Goal: Consume media (video, audio): Consume media (video, audio)

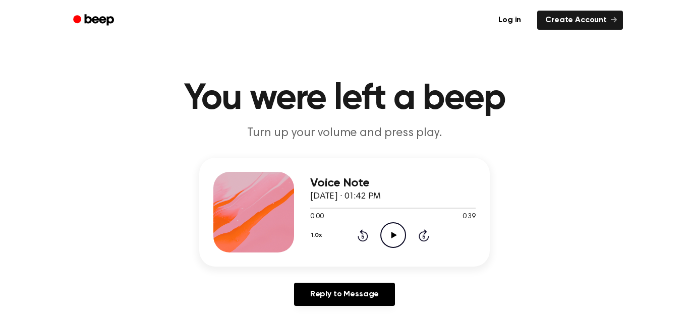
click at [397, 232] on icon "Play Audio" at bounding box center [393, 235] width 26 height 26
click at [393, 238] on icon "Pause Audio" at bounding box center [393, 235] width 26 height 26
click at [363, 239] on icon "Rewind 5 seconds" at bounding box center [362, 235] width 11 height 13
click at [362, 237] on icon "Rewind 5 seconds" at bounding box center [362, 235] width 11 height 13
click at [394, 234] on icon at bounding box center [394, 235] width 6 height 7
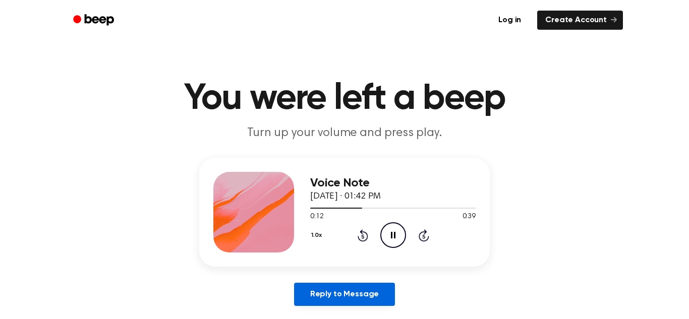
click at [384, 295] on link "Reply to Message" at bounding box center [344, 294] width 101 height 23
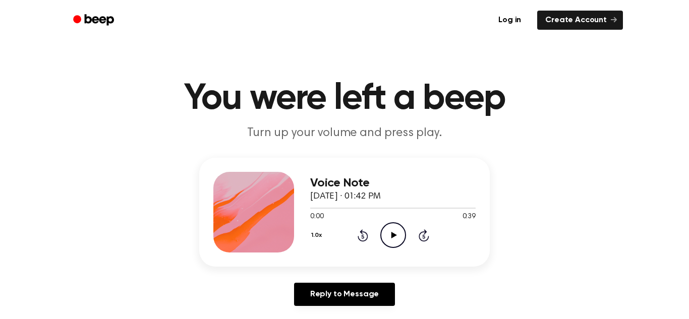
click at [394, 232] on icon "Play Audio" at bounding box center [393, 235] width 26 height 26
click at [312, 236] on button "1.0x" at bounding box center [317, 235] width 15 height 17
click at [313, 224] on div "1.0x Playback Speed 0.8x 1.0x 1.2x 1.5x 2.0x Rewind 5 seconds Pause Audio Skip …" at bounding box center [392, 235] width 165 height 26
click at [386, 237] on icon "Pause Audio" at bounding box center [393, 235] width 26 height 26
click at [366, 235] on icon "Rewind 5 seconds" at bounding box center [362, 235] width 11 height 13
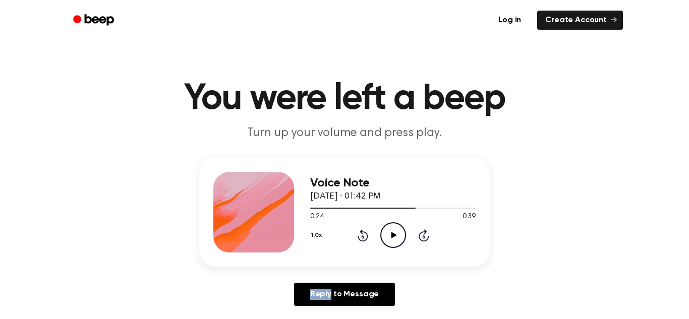
click at [366, 235] on icon "Rewind 5 seconds" at bounding box center [362, 235] width 11 height 13
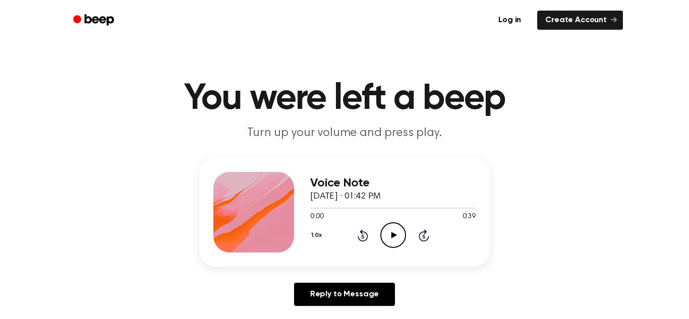
click at [396, 226] on icon "Play Audio" at bounding box center [393, 235] width 26 height 26
click at [393, 230] on icon "Pause Audio" at bounding box center [393, 235] width 26 height 26
click at [360, 233] on icon at bounding box center [362, 235] width 11 height 12
click at [377, 235] on div "1.0x Rewind 5 seconds Play Audio Skip 5 seconds" at bounding box center [392, 235] width 165 height 26
click at [398, 225] on icon "Play Audio" at bounding box center [393, 235] width 26 height 26
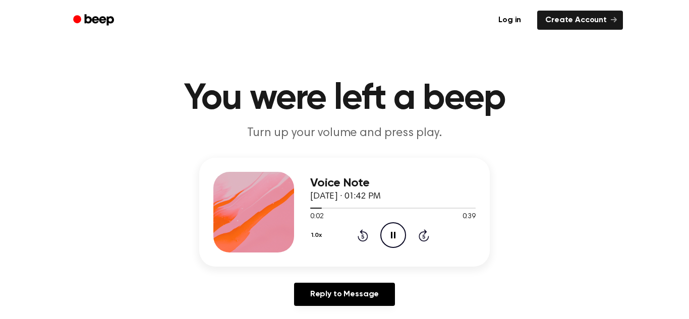
click at [399, 226] on icon "Pause Audio" at bounding box center [393, 235] width 26 height 26
click at [393, 232] on icon "Play Audio" at bounding box center [393, 235] width 26 height 26
click at [362, 232] on icon at bounding box center [362, 235] width 11 height 12
